Goal: Complete application form

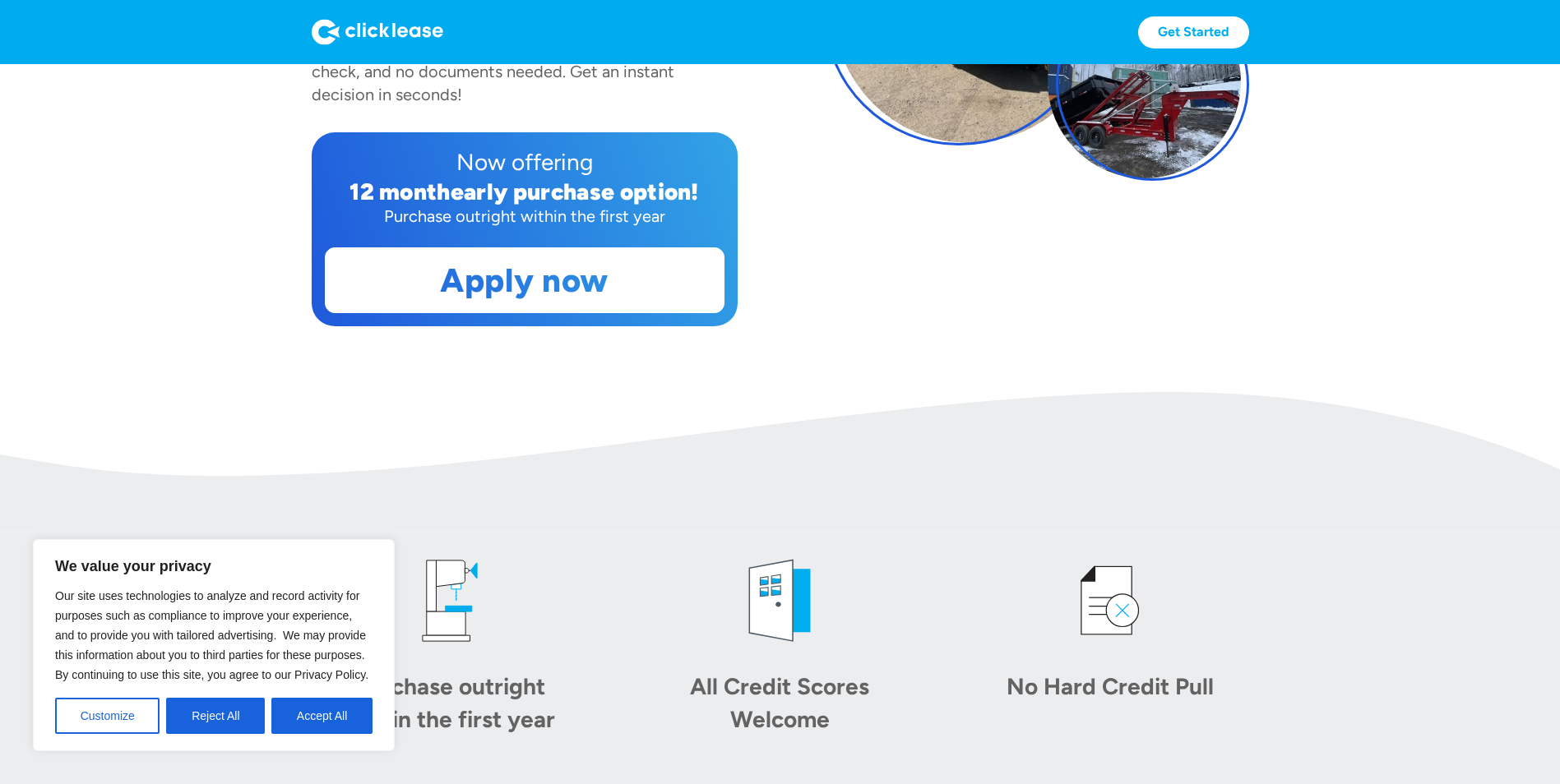
scroll to position [247, 0]
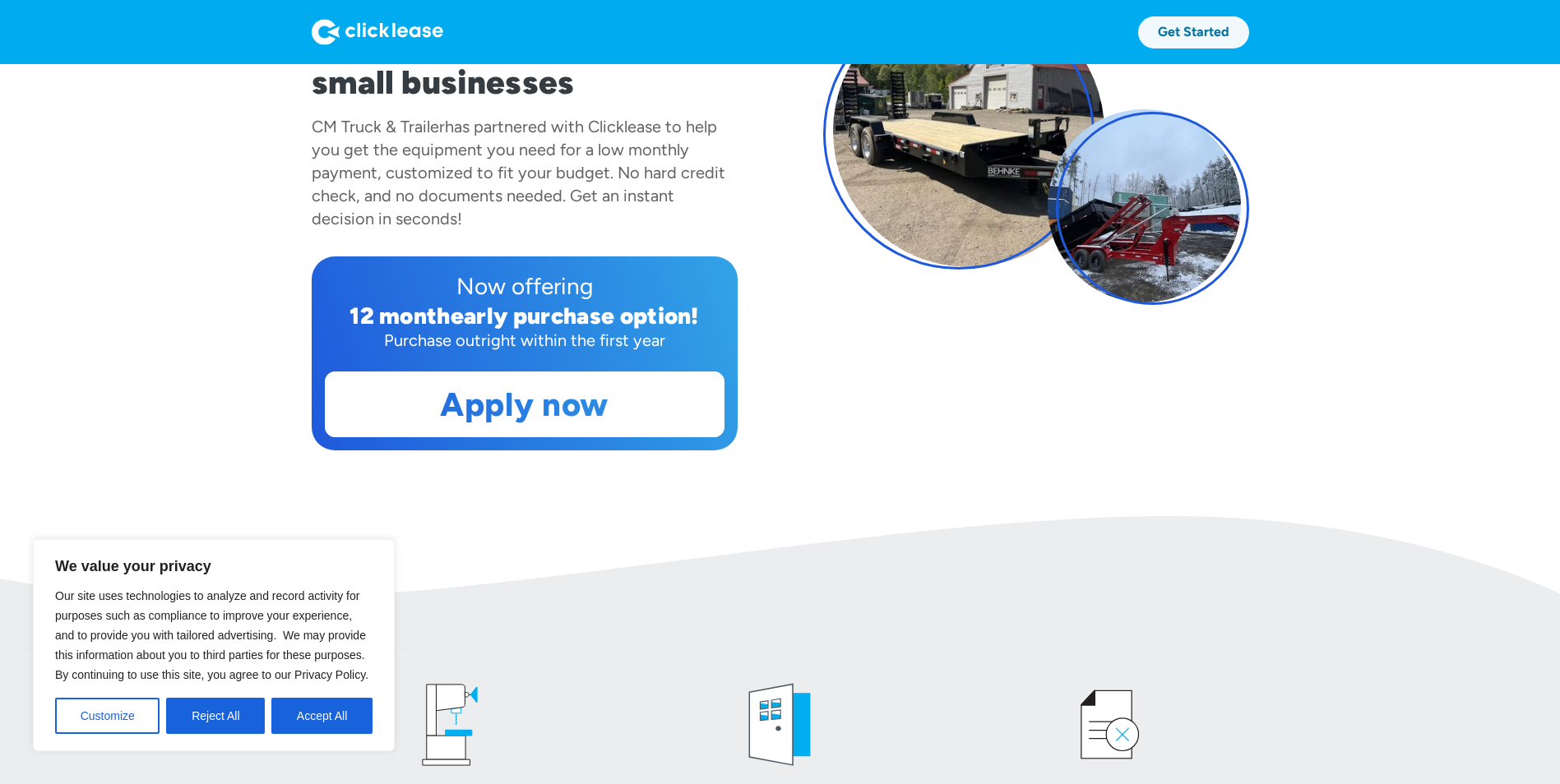
click at [1200, 25] on link "Get Started" at bounding box center [1193, 33] width 111 height 32
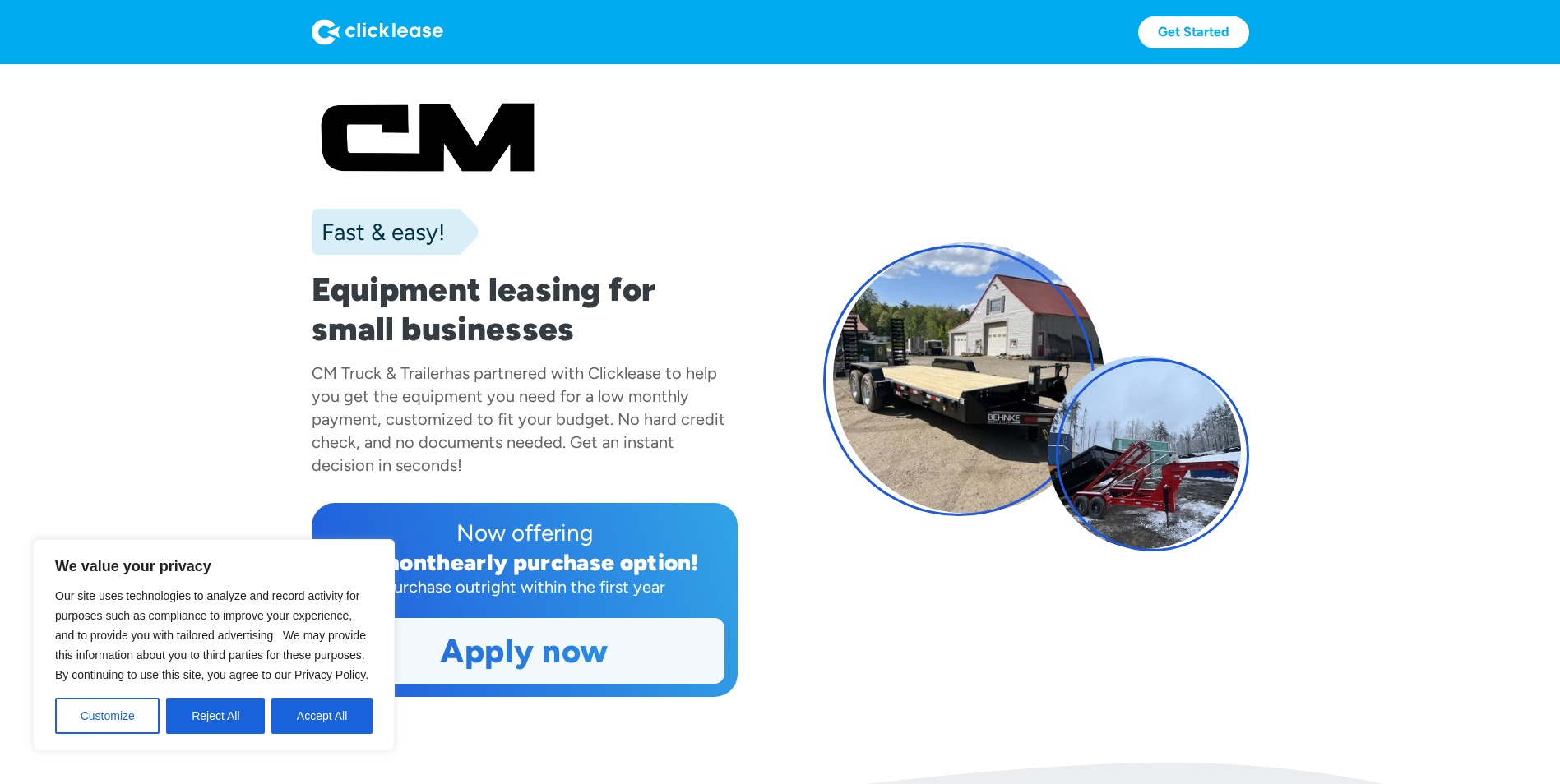
click at [605, 651] on link "Apply now" at bounding box center [524, 651] width 398 height 64
